Goal: Check status: Check status

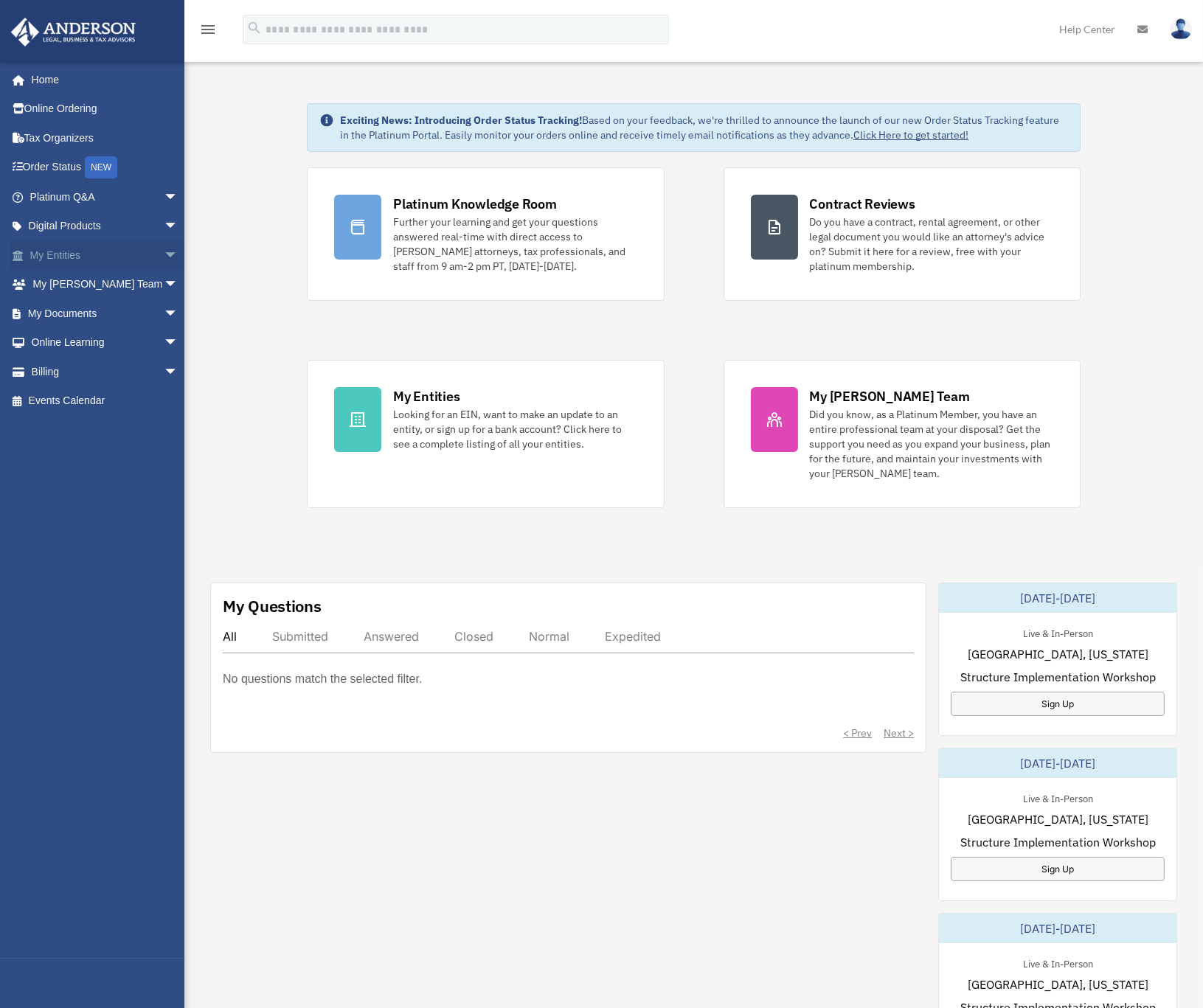
click at [70, 248] on link "My Entities arrow_drop_down" at bounding box center [105, 254] width 190 height 29
click at [54, 263] on link "My Entities arrow_drop_down" at bounding box center [105, 254] width 190 height 29
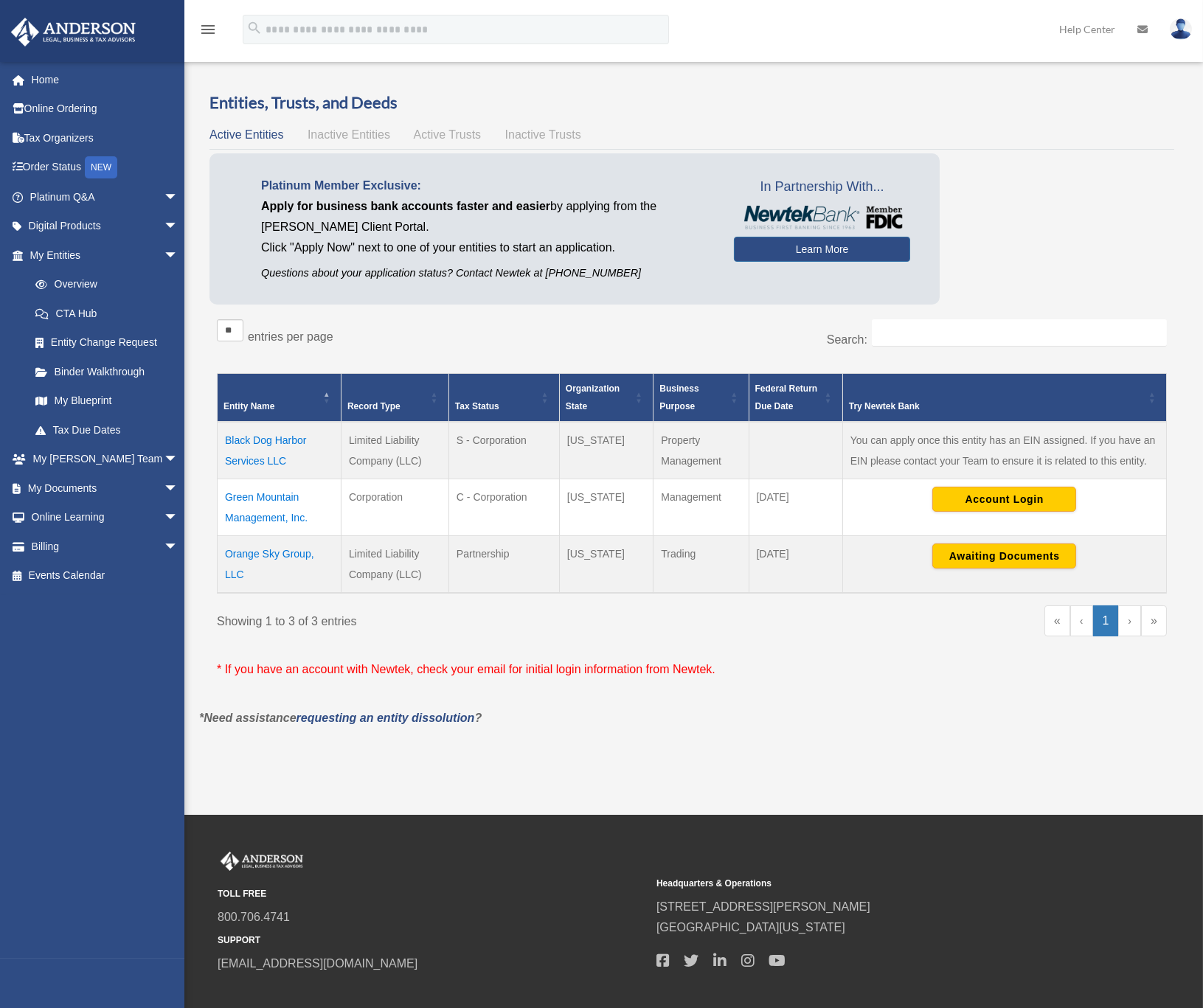
click at [265, 494] on td "Green Mountain Management, Inc." at bounding box center [280, 508] width 124 height 57
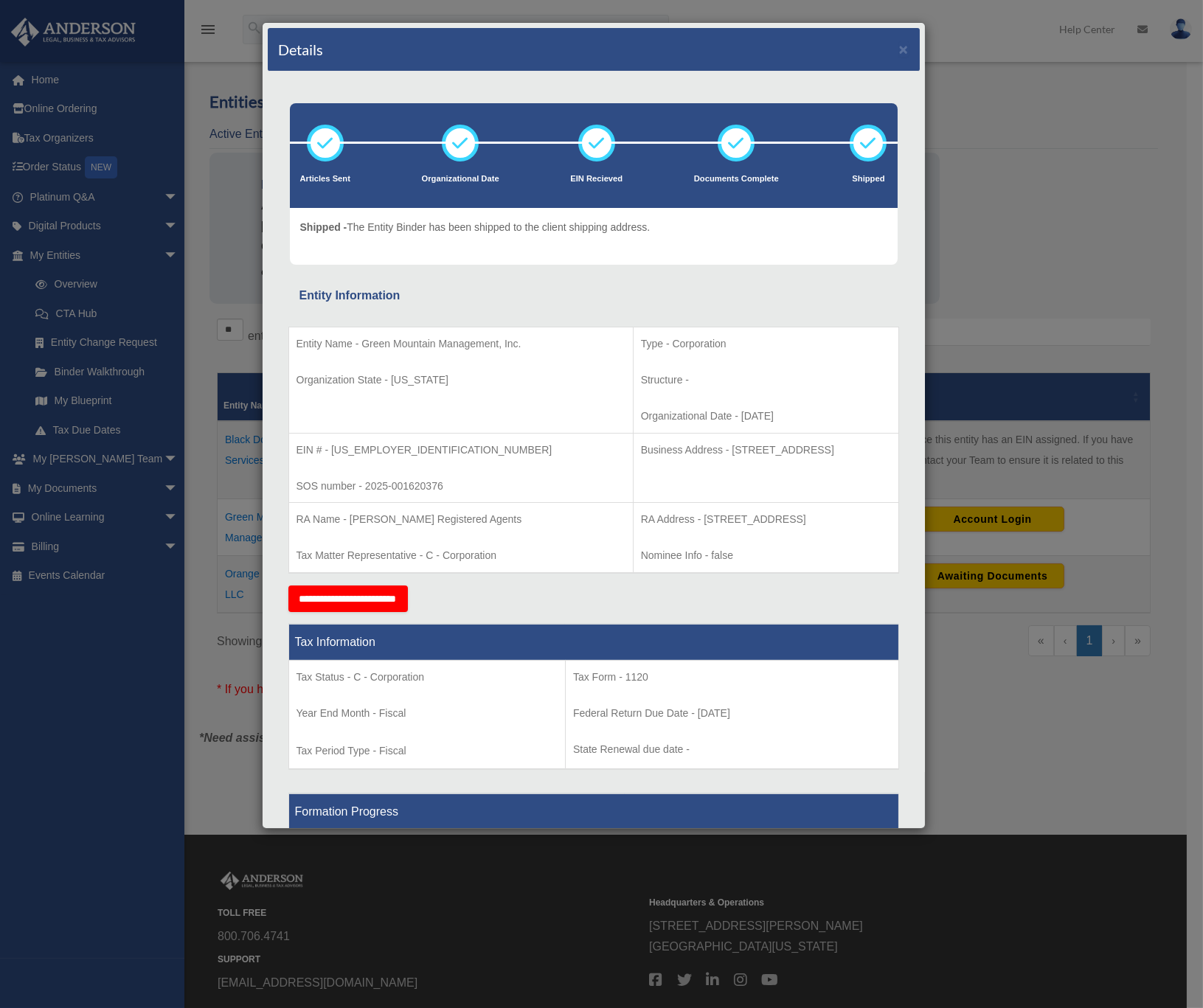
click at [881, 49] on div "Details ×" at bounding box center [594, 49] width 652 height 44
click at [899, 50] on button "×" at bounding box center [904, 48] width 10 height 15
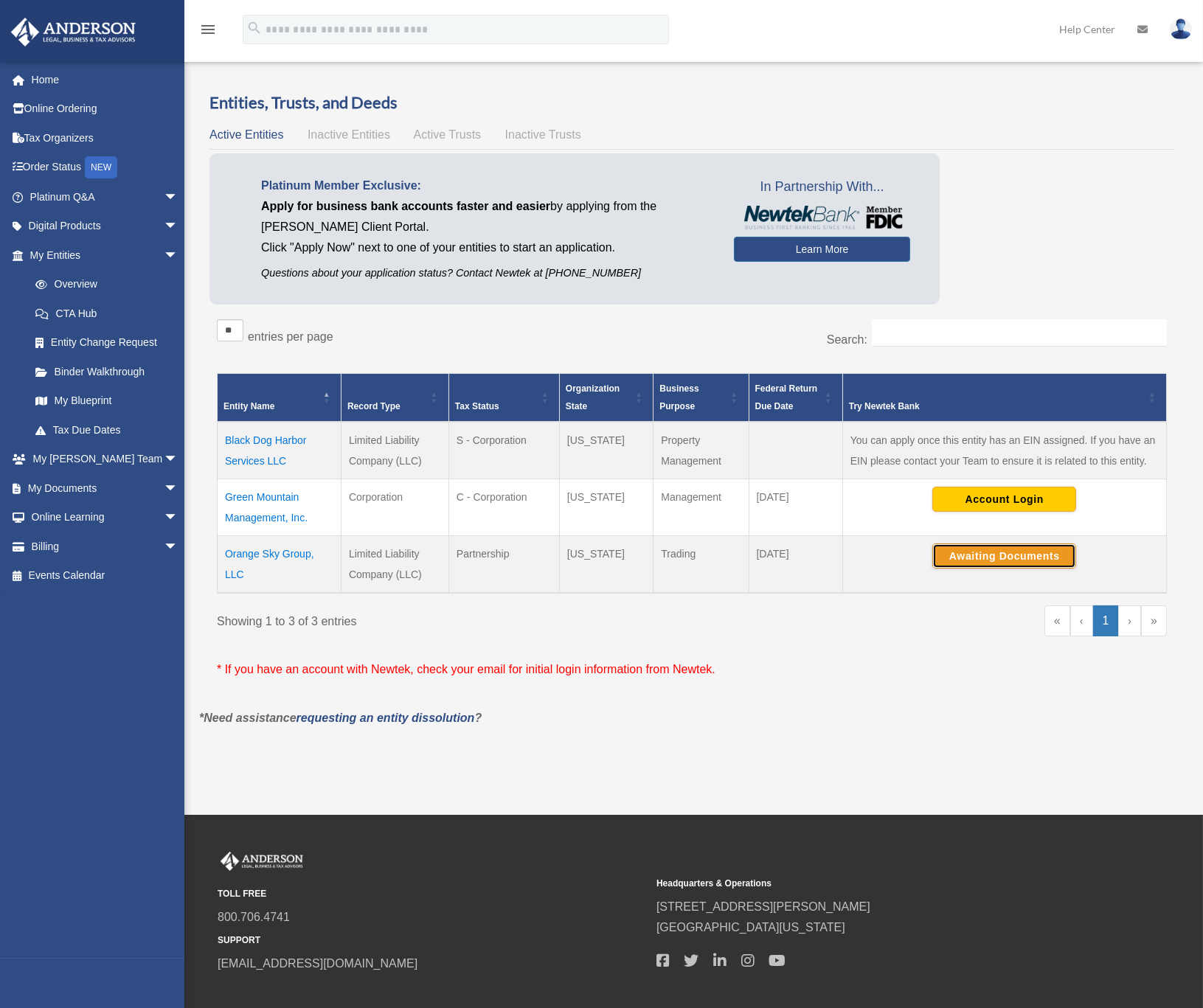
click at [1012, 554] on button "Awaiting Documents" at bounding box center [1004, 556] width 144 height 25
click at [1008, 554] on button "Continue Application" at bounding box center [1004, 556] width 144 height 25
